Goal: Task Accomplishment & Management: Complete application form

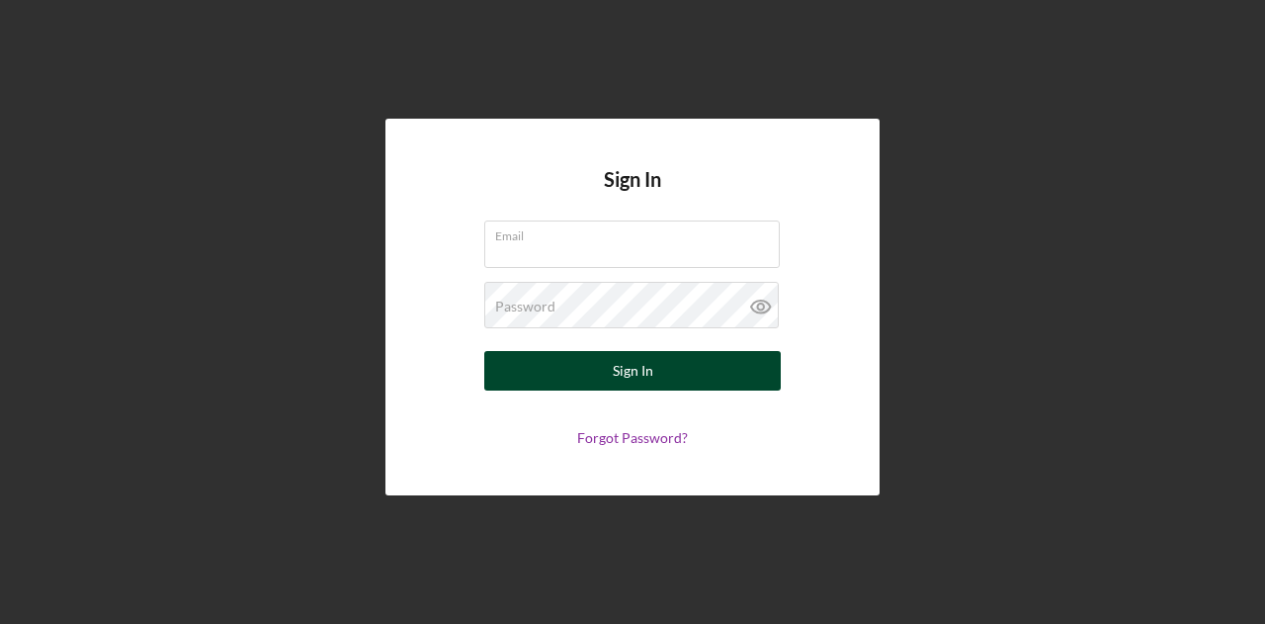
type input "[PERSON_NAME][EMAIL_ADDRESS][DOMAIN_NAME]"
click at [641, 383] on div "Sign In" at bounding box center [633, 371] width 41 height 40
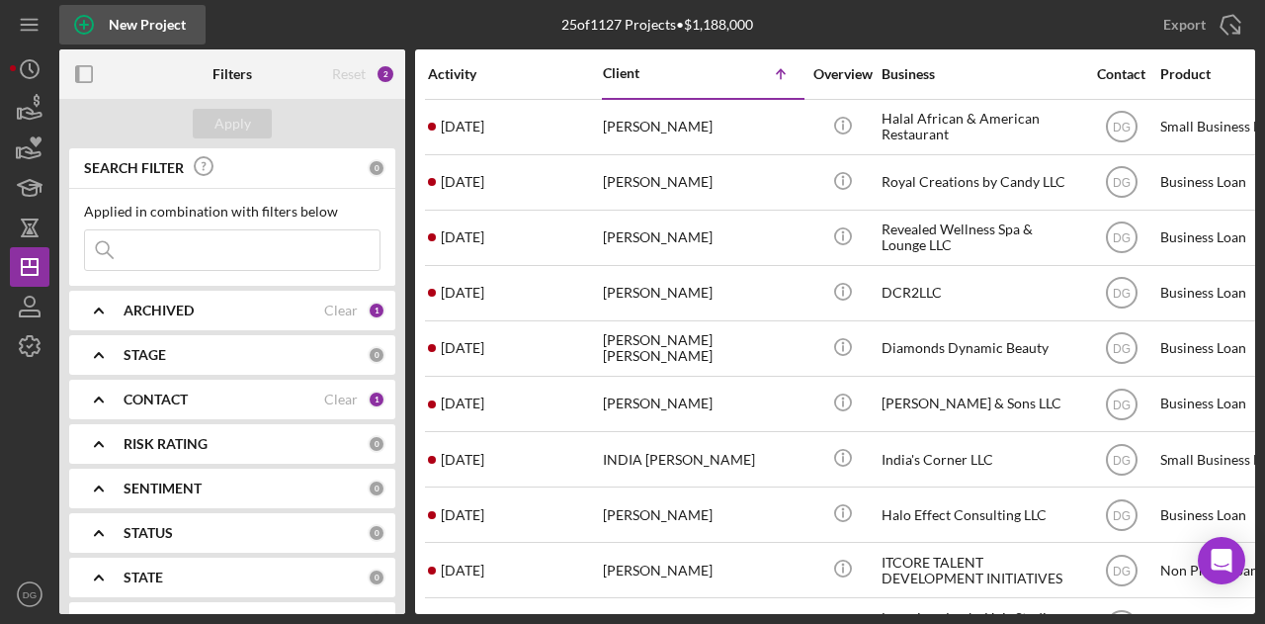
click at [81, 29] on icon "button" at bounding box center [83, 24] width 49 height 49
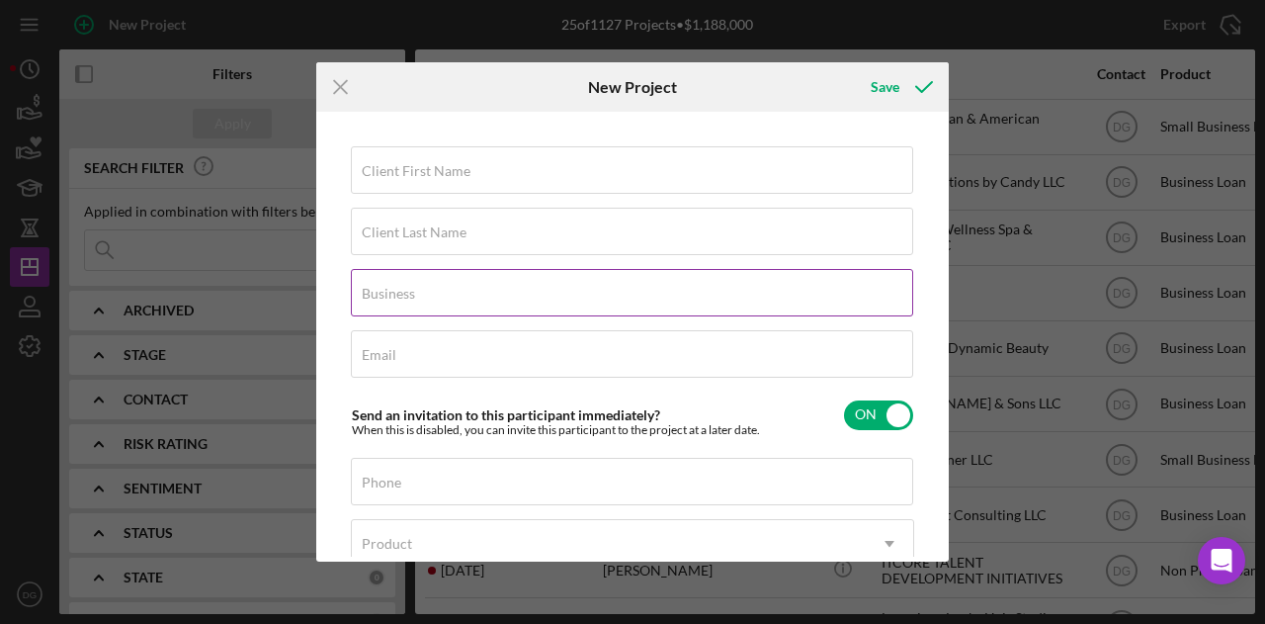
click at [405, 295] on label "Business" at bounding box center [388, 294] width 53 height 16
click at [405, 295] on input "Business" at bounding box center [632, 292] width 563 height 47
paste input "Optimal Cleaning LLC"
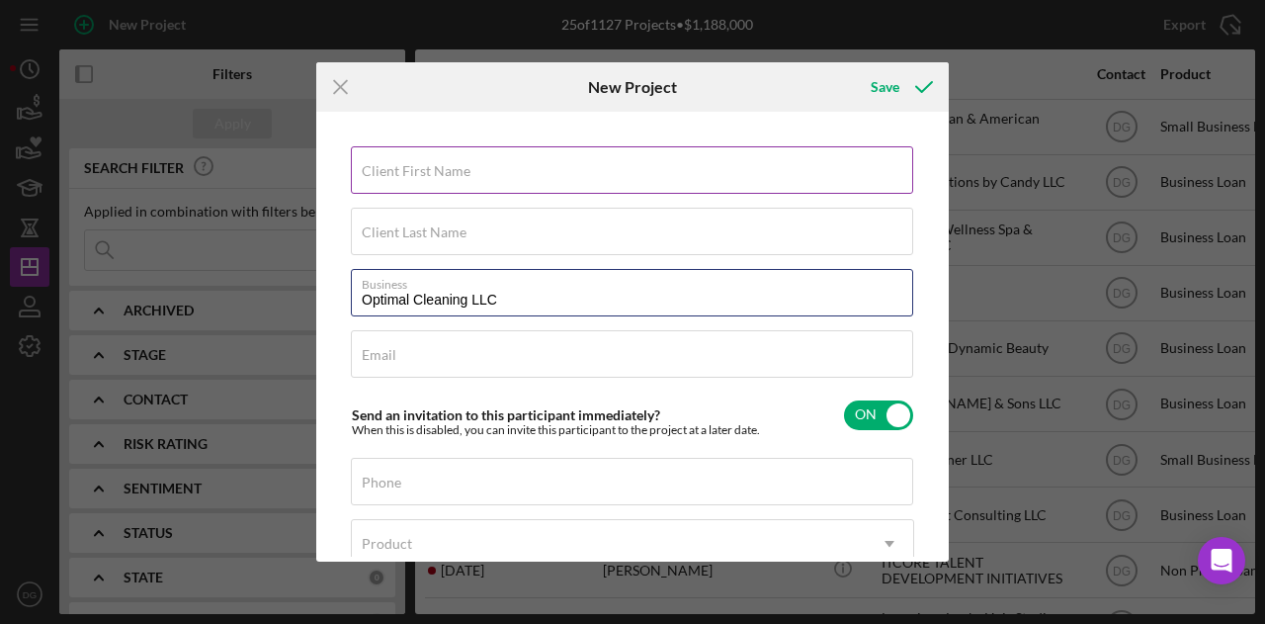
type input "Optimal Cleaning LLC"
click at [445, 165] on label "Client First Name" at bounding box center [416, 171] width 109 height 16
click at [445, 165] on input "Client First Name" at bounding box center [632, 169] width 563 height 47
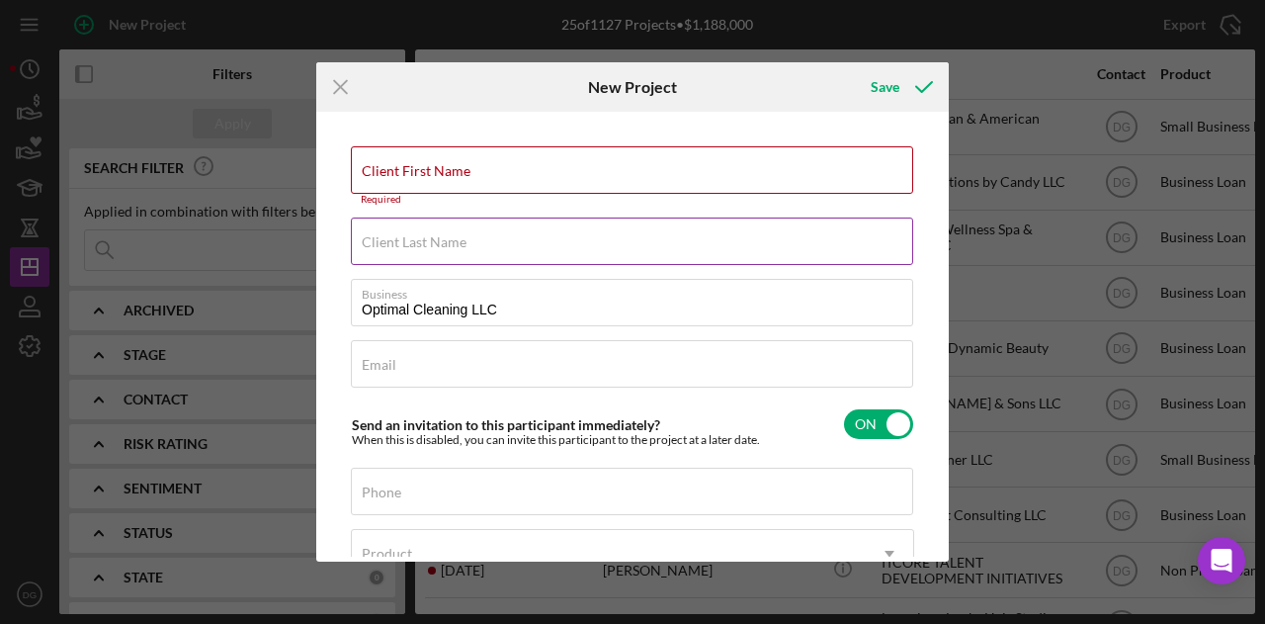
click at [395, 240] on label "Client Last Name" at bounding box center [414, 242] width 105 height 16
click at [395, 240] on input "Client Last Name" at bounding box center [632, 241] width 563 height 47
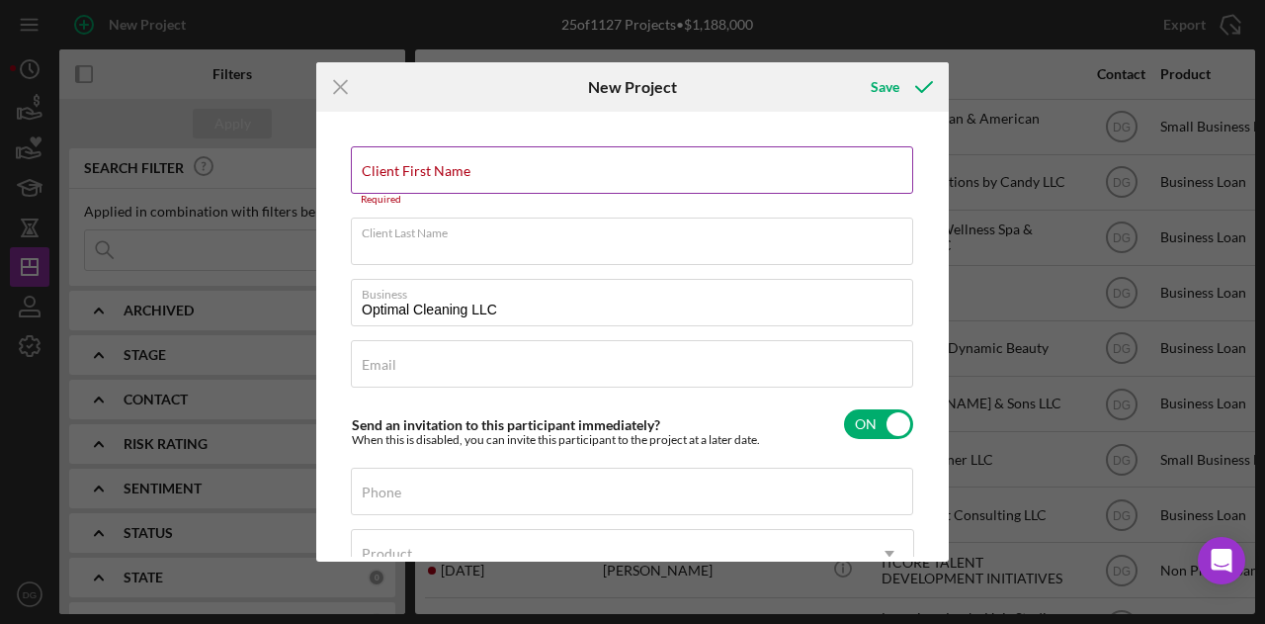
click at [424, 190] on input "Client First Name" at bounding box center [632, 169] width 563 height 47
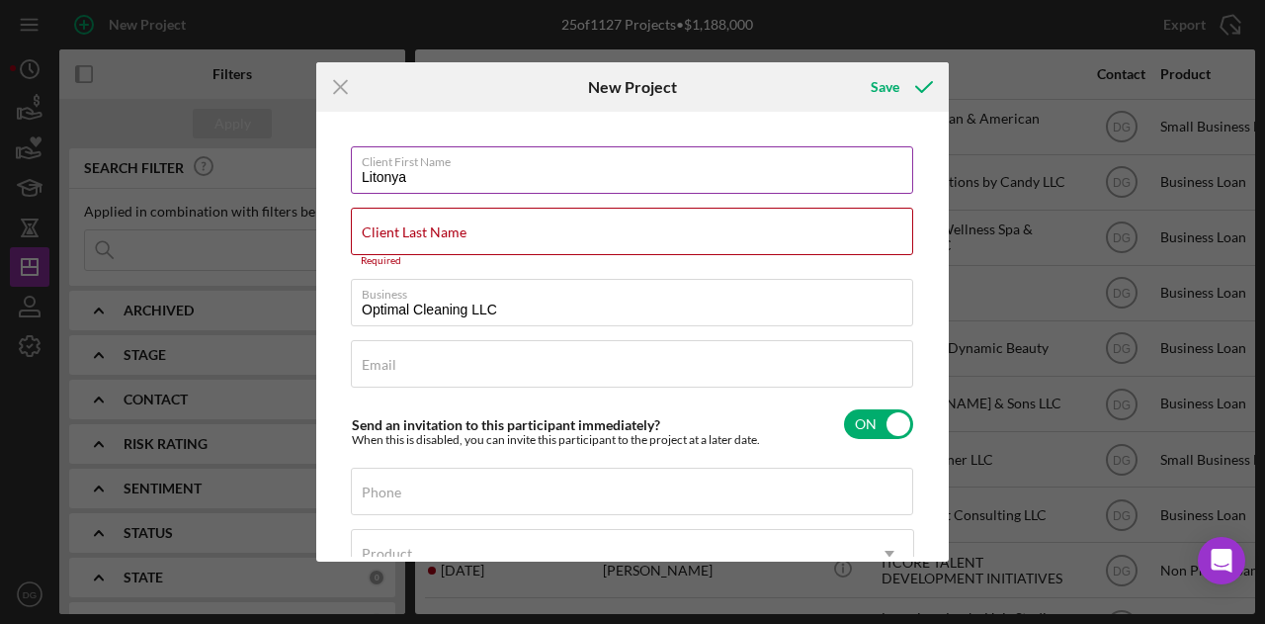
type input "Litonya"
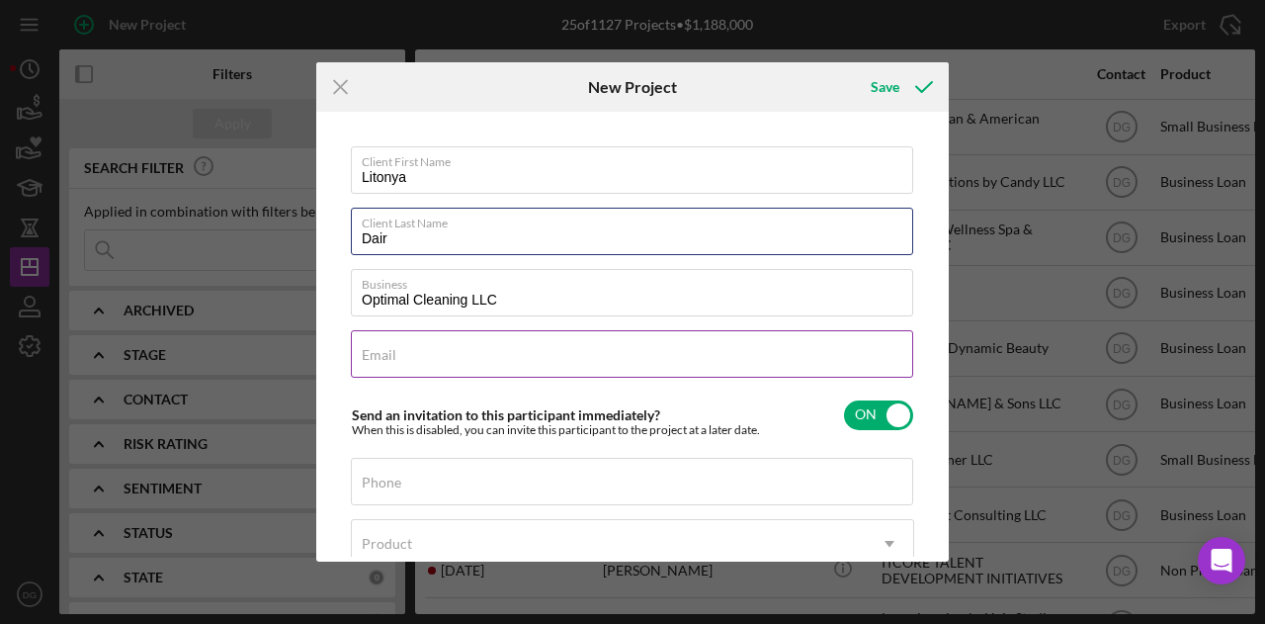
type input "Dair"
click at [419, 354] on div "Email Required" at bounding box center [633, 354] width 564 height 49
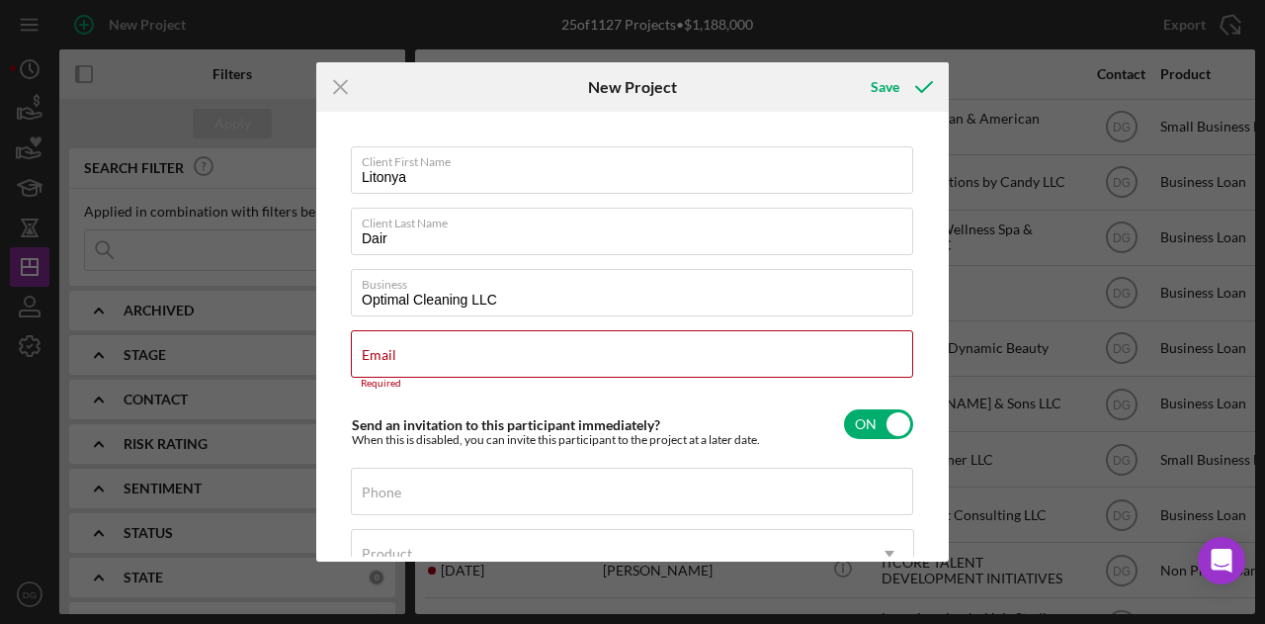
click at [1105, 557] on div "Icon/Menu Close New Project Save Client First Name [PERSON_NAME] Client Last Na…" at bounding box center [632, 312] width 1265 height 624
click at [429, 347] on div "Email Required" at bounding box center [633, 359] width 564 height 59
click at [506, 359] on input "Email" at bounding box center [632, 353] width 563 height 47
paste input "[EMAIL_ADDRESS][DOMAIN_NAME]"
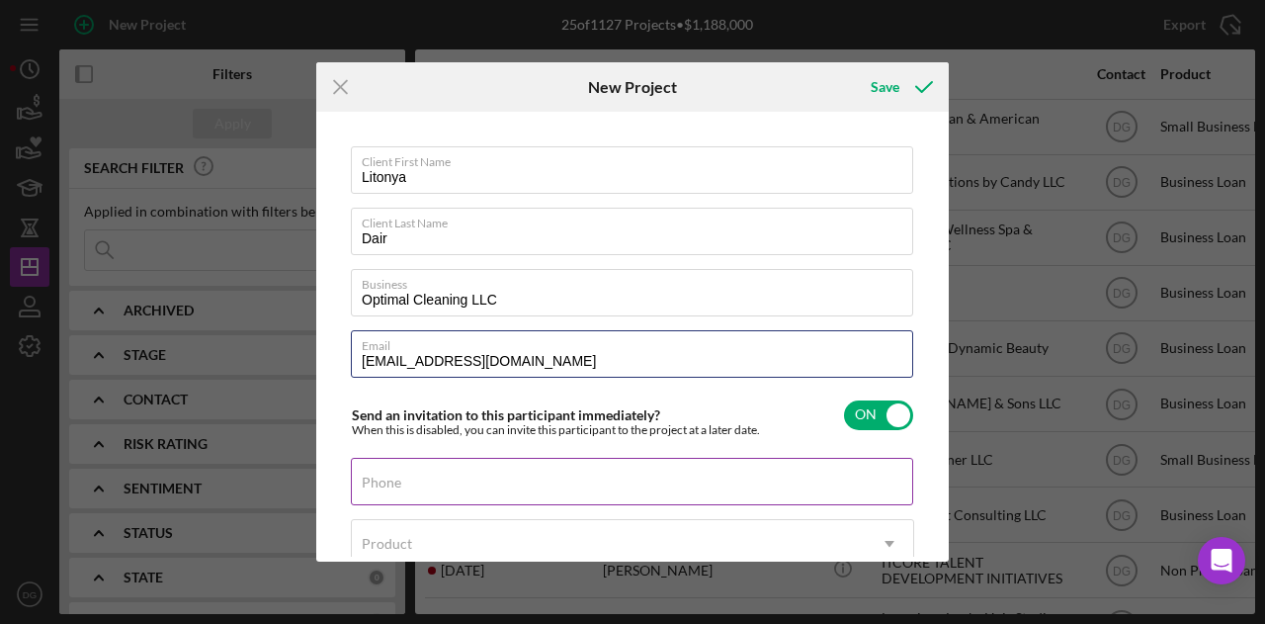
type input "[EMAIL_ADDRESS][DOMAIN_NAME]"
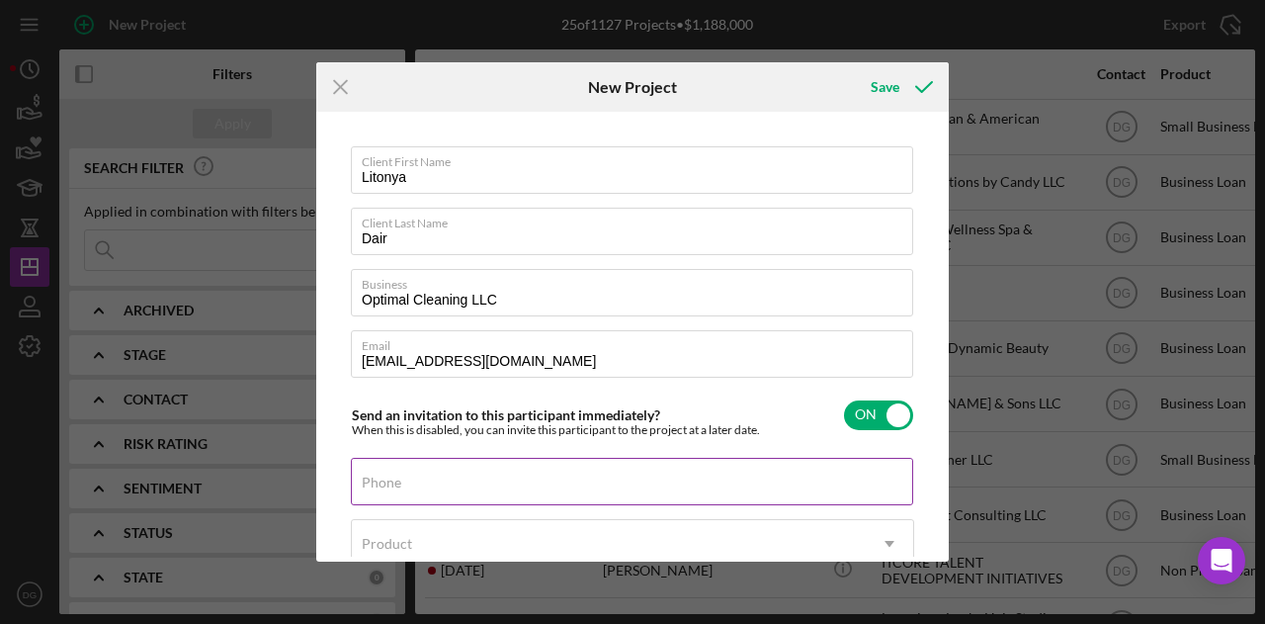
click at [413, 493] on input "Phone" at bounding box center [632, 481] width 563 height 47
click at [420, 479] on div "Phone" at bounding box center [633, 482] width 564 height 49
drag, startPoint x: 420, startPoint y: 479, endPoint x: 415, endPoint y: 462, distance: 17.5
click at [415, 462] on div "Phone" at bounding box center [633, 482] width 564 height 49
type input "[PHONE_NUMBER]"
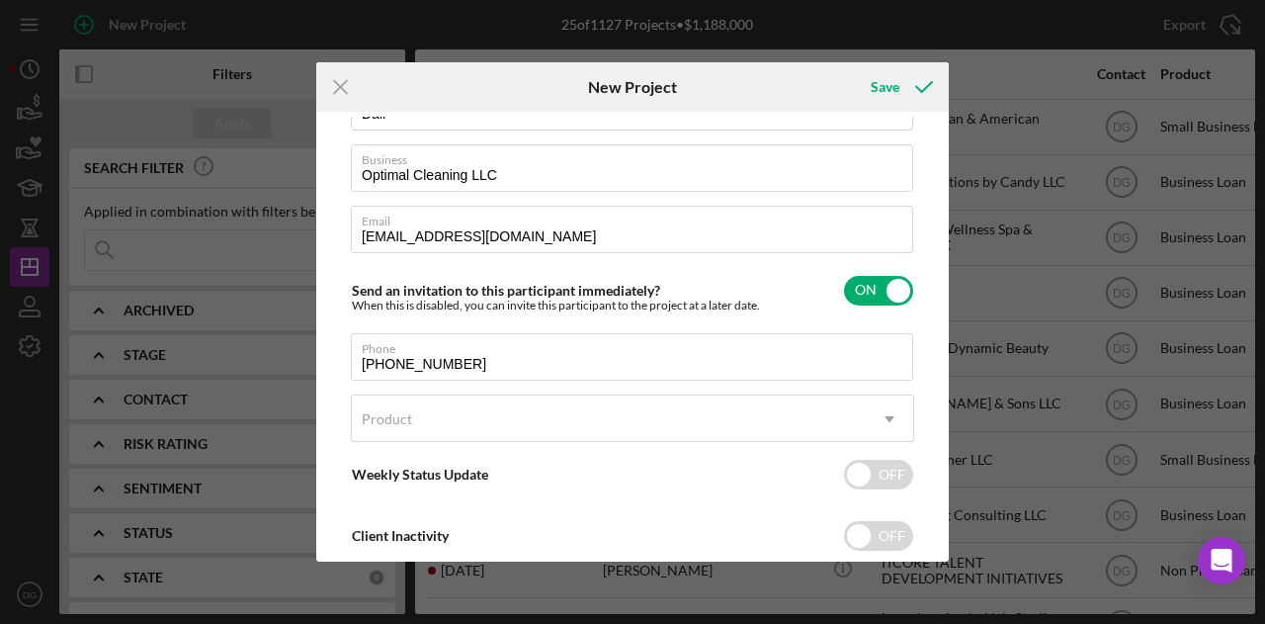
scroll to position [133, 0]
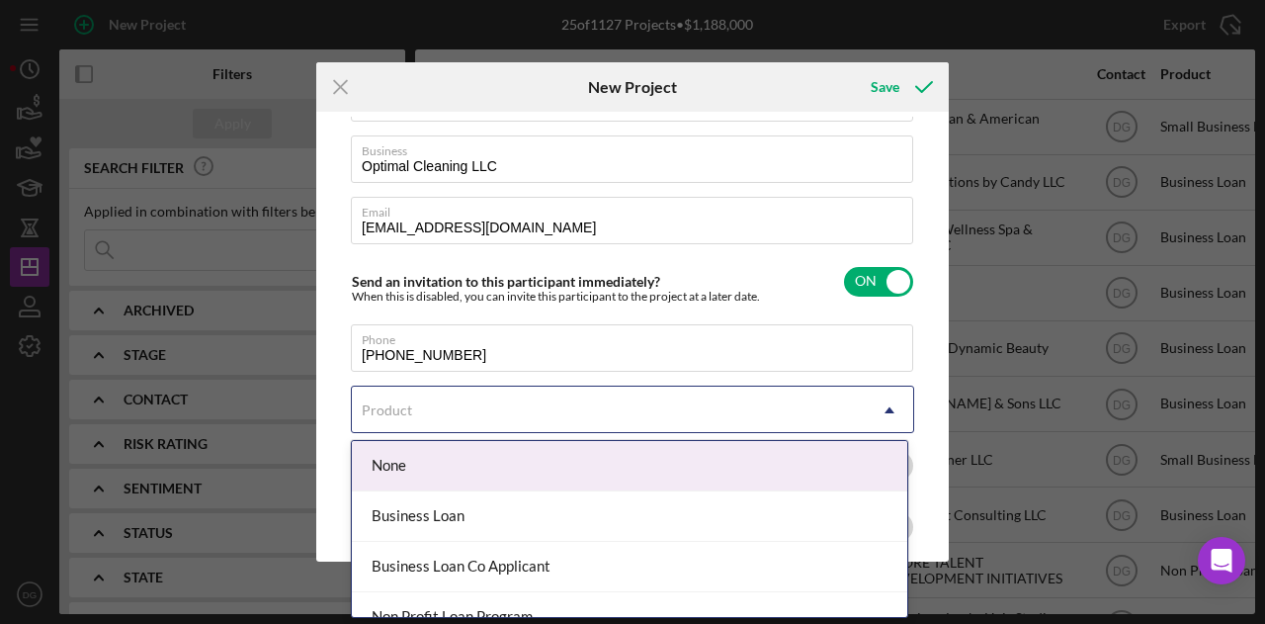
click at [832, 404] on div "Product" at bounding box center [609, 410] width 514 height 45
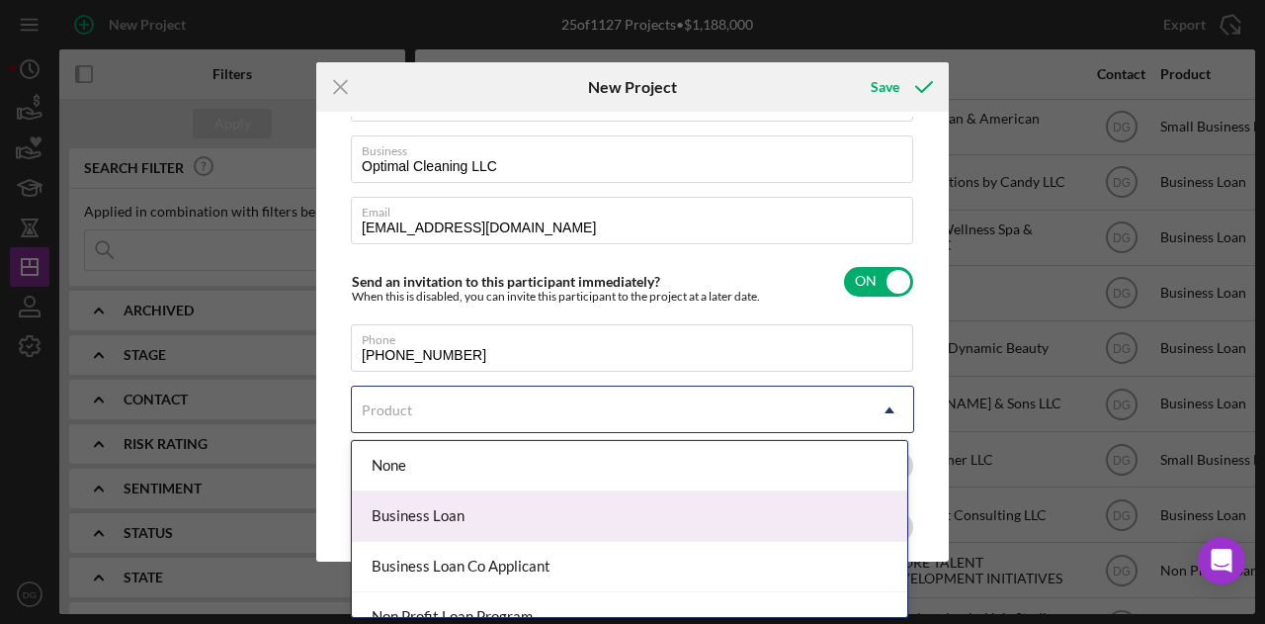
click at [479, 512] on div "Business Loan" at bounding box center [630, 516] width 556 height 50
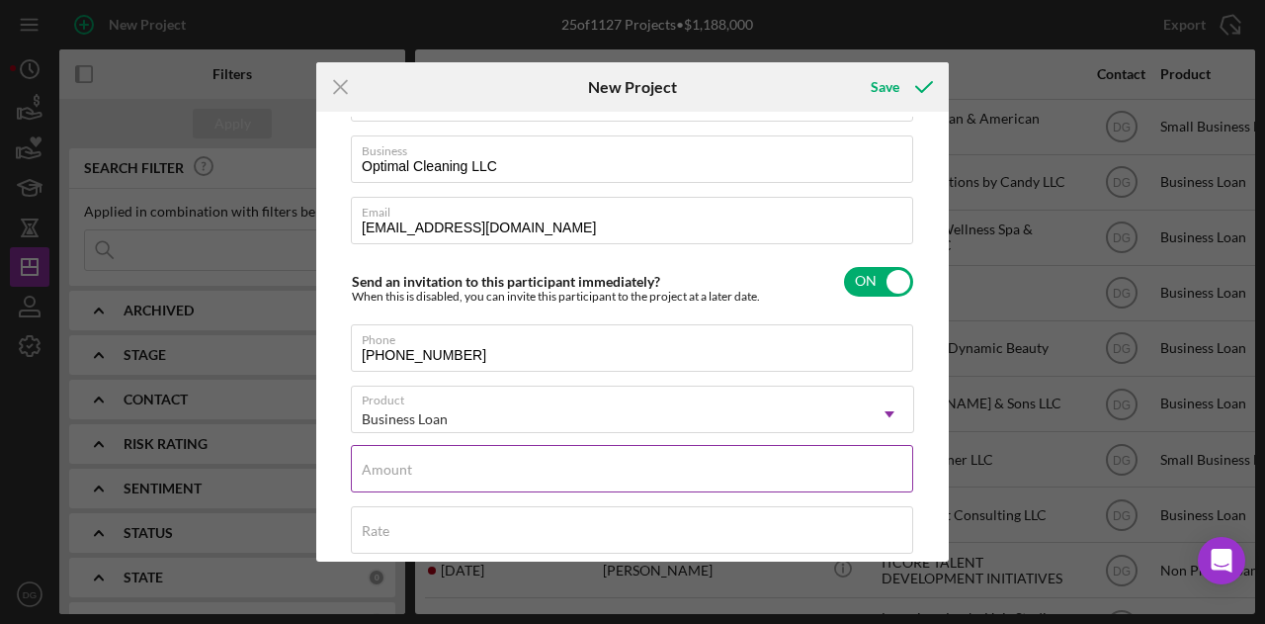
click at [500, 476] on input "Amount" at bounding box center [632, 468] width 563 height 47
type input "$12,500"
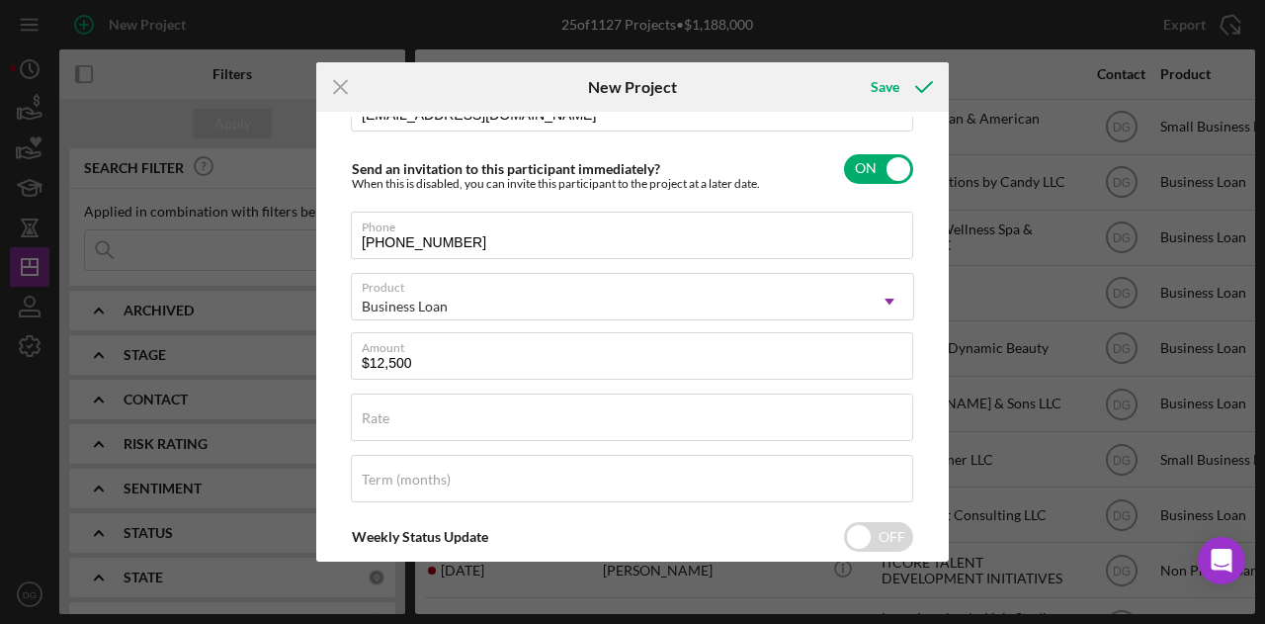
scroll to position [272, 0]
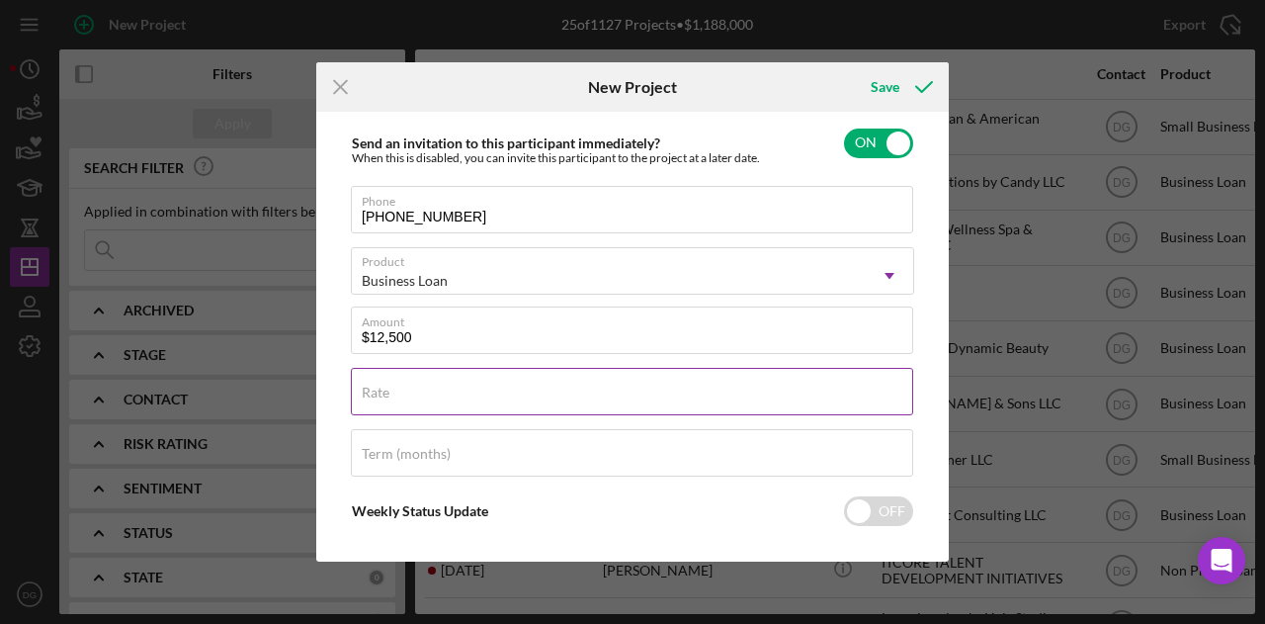
click at [372, 402] on input "Rate" at bounding box center [632, 391] width 563 height 47
type input "8.750%"
click at [459, 449] on div "Term (months)" at bounding box center [633, 453] width 564 height 49
type input "84"
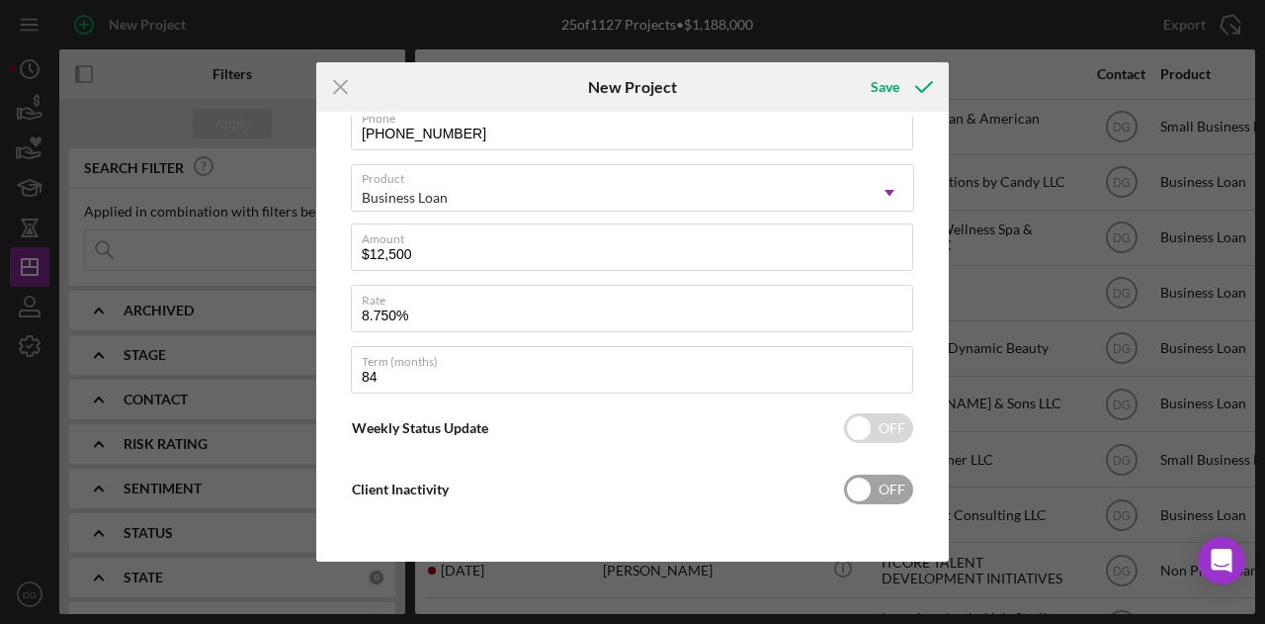
click at [875, 483] on input "checkbox" at bounding box center [878, 490] width 69 height 30
checkbox input "true"
click at [868, 418] on input "checkbox" at bounding box center [878, 428] width 69 height 30
checkbox input "true"
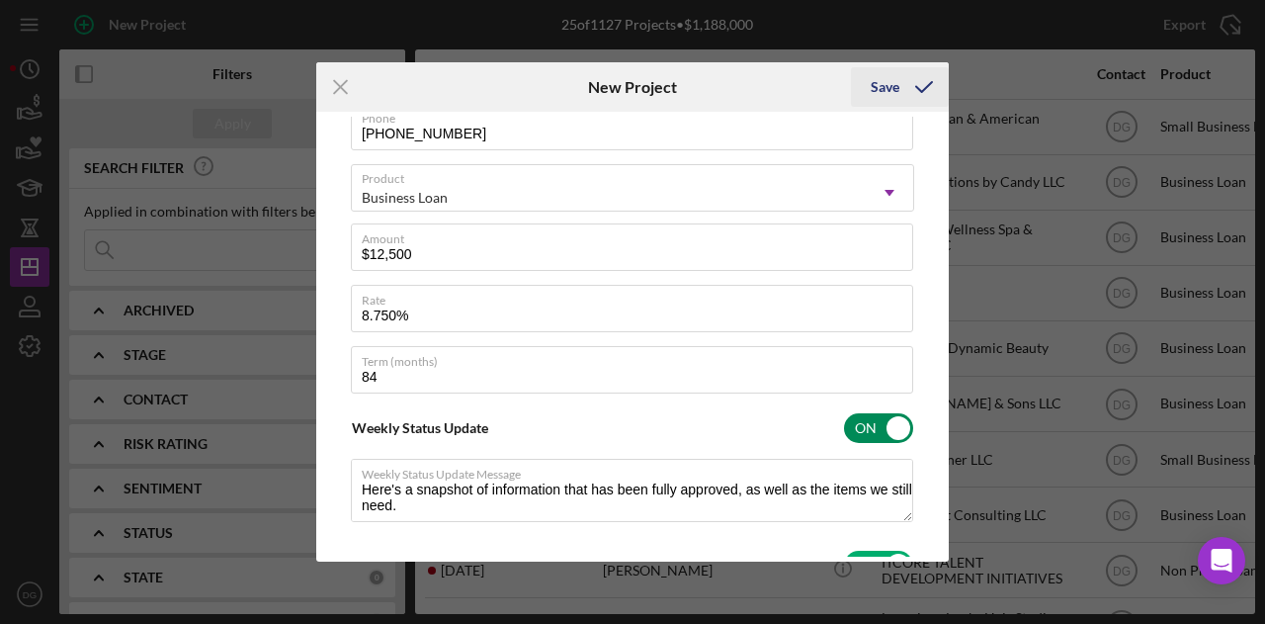
click at [879, 81] on div "Save" at bounding box center [885, 87] width 29 height 40
type textarea "Here's a snapshot of information that has been fully approved, as well as the i…"
checkbox input "false"
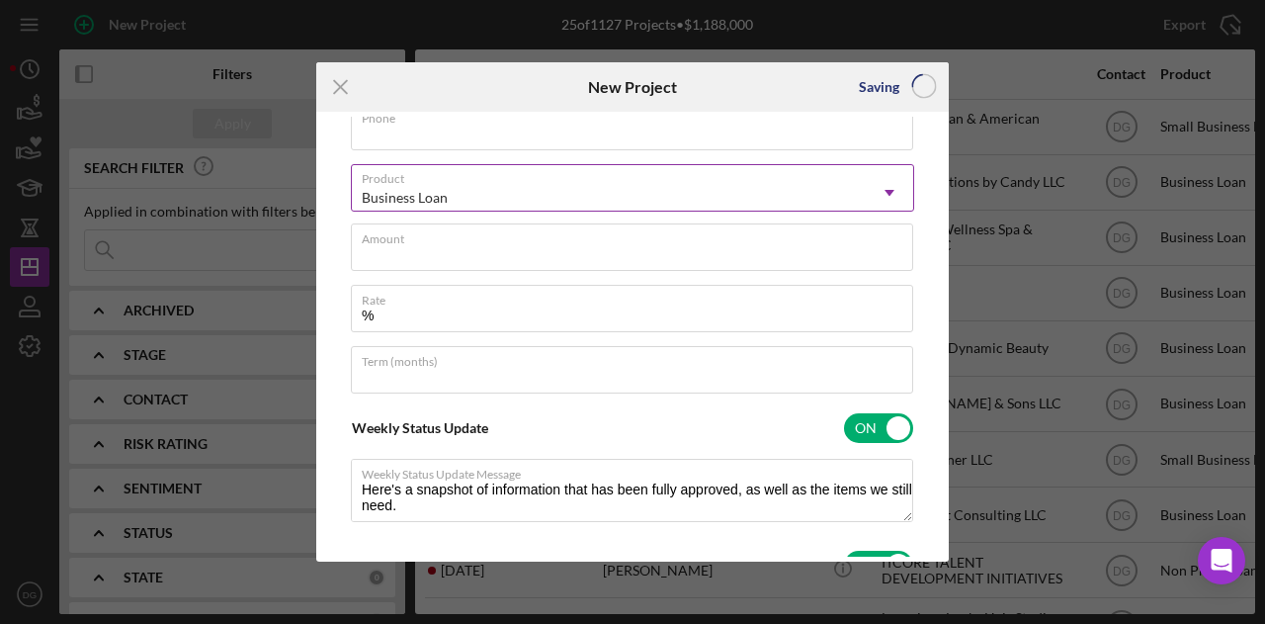
scroll to position [171, 0]
